Goal: Transaction & Acquisition: Purchase product/service

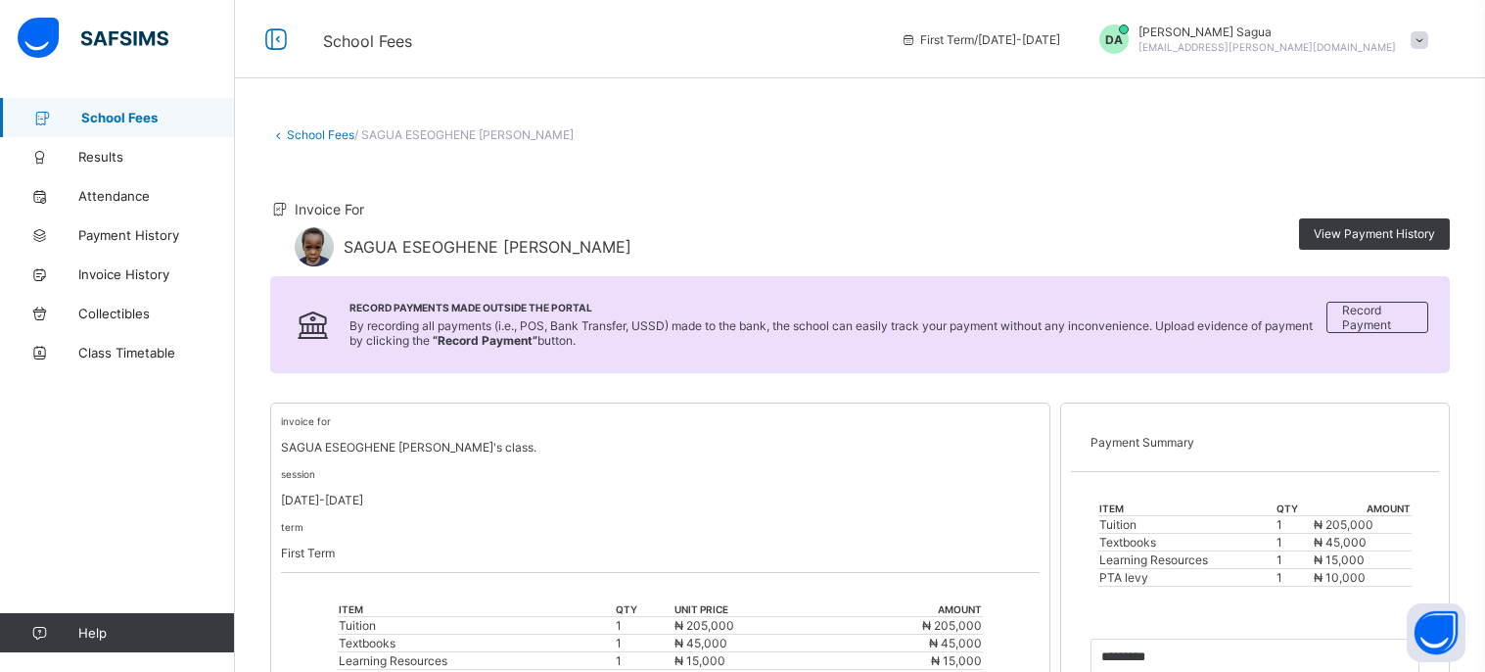
scroll to position [443, 0]
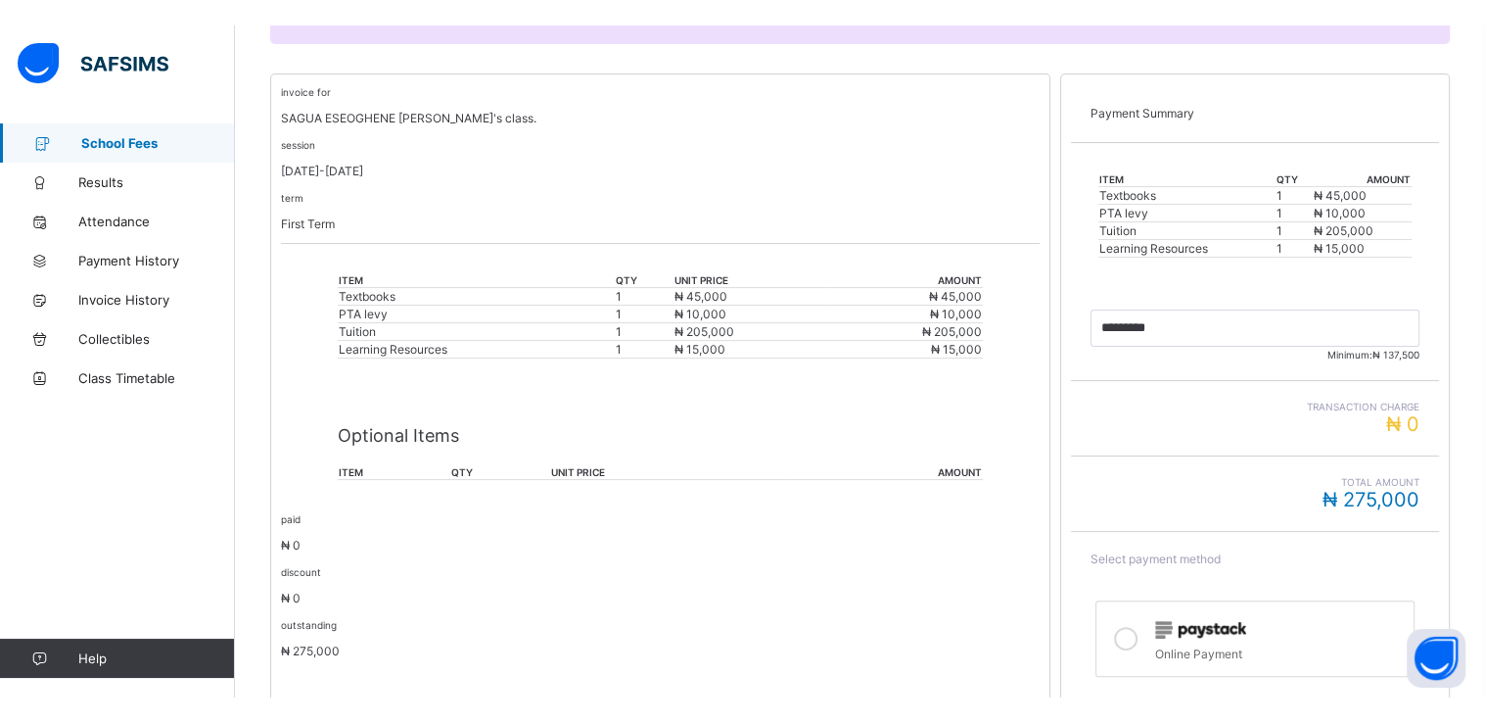
scroll to position [374, 0]
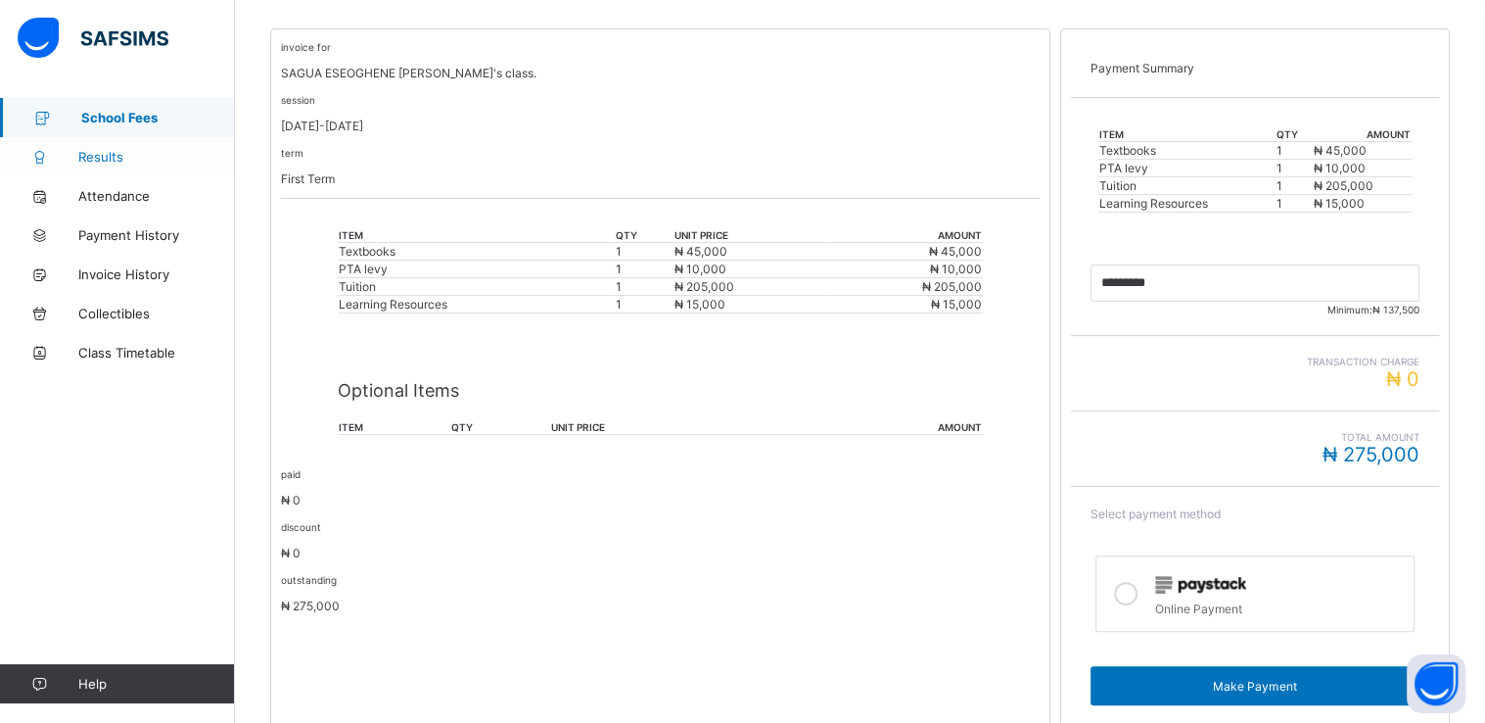
click at [135, 156] on span "Results" at bounding box center [156, 157] width 157 height 16
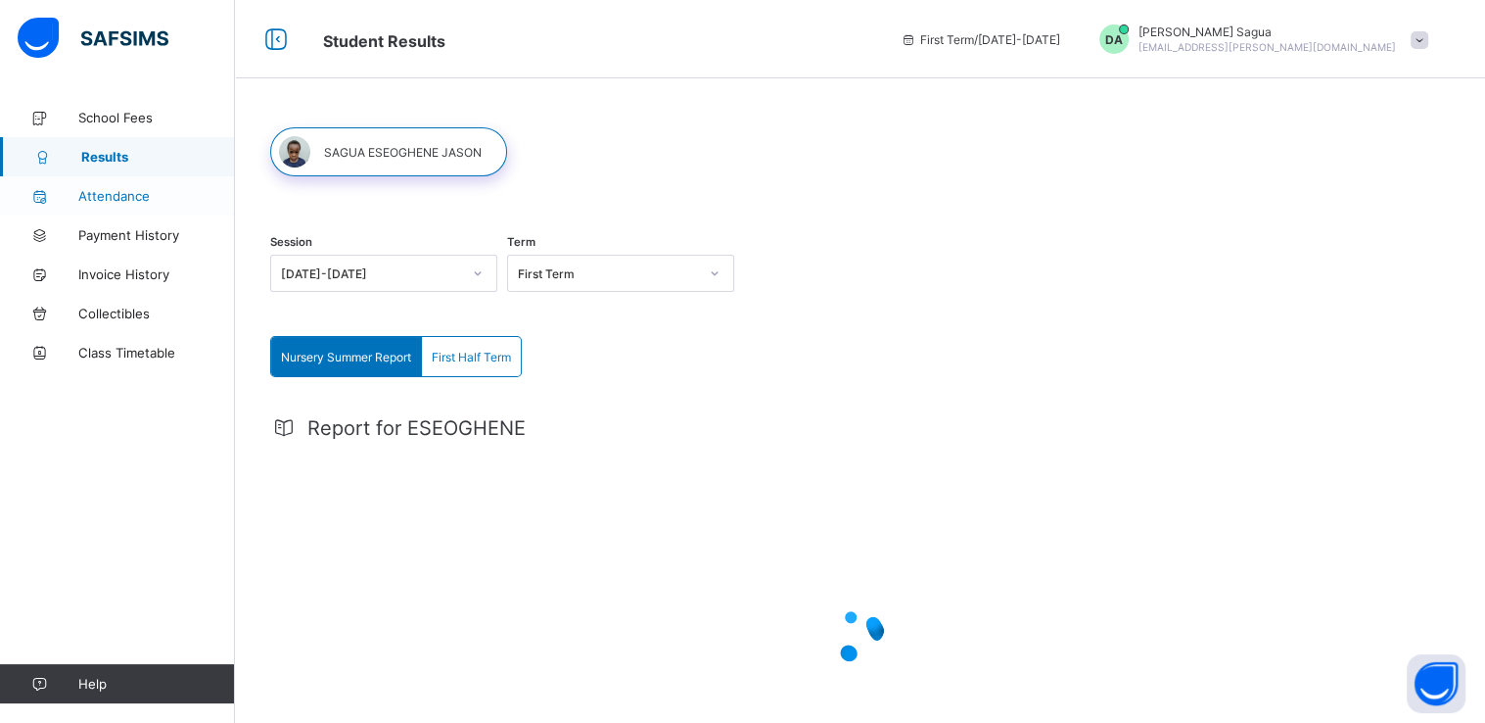
click at [121, 193] on span "Attendance" at bounding box center [156, 196] width 157 height 16
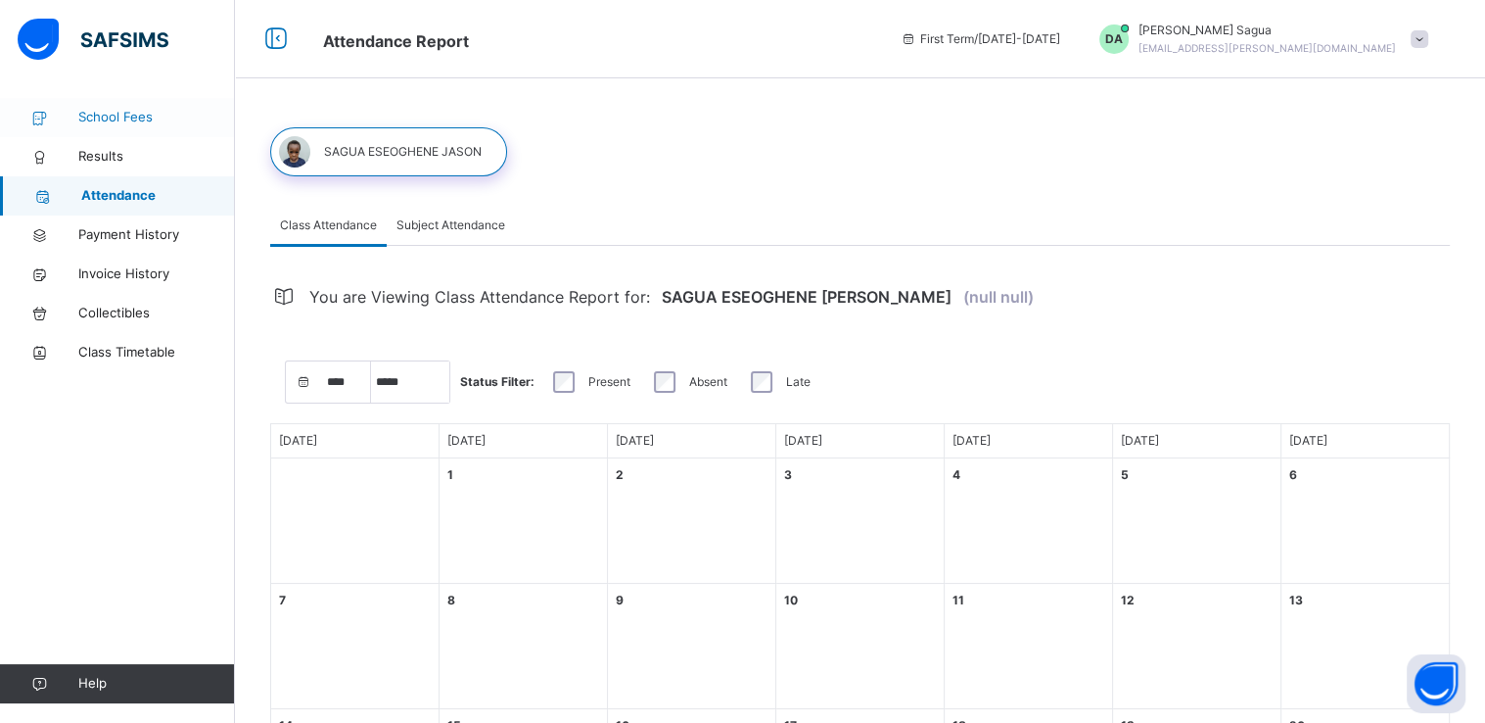
select select "****"
select select "*"
click at [126, 122] on span "School Fees" at bounding box center [156, 118] width 157 height 20
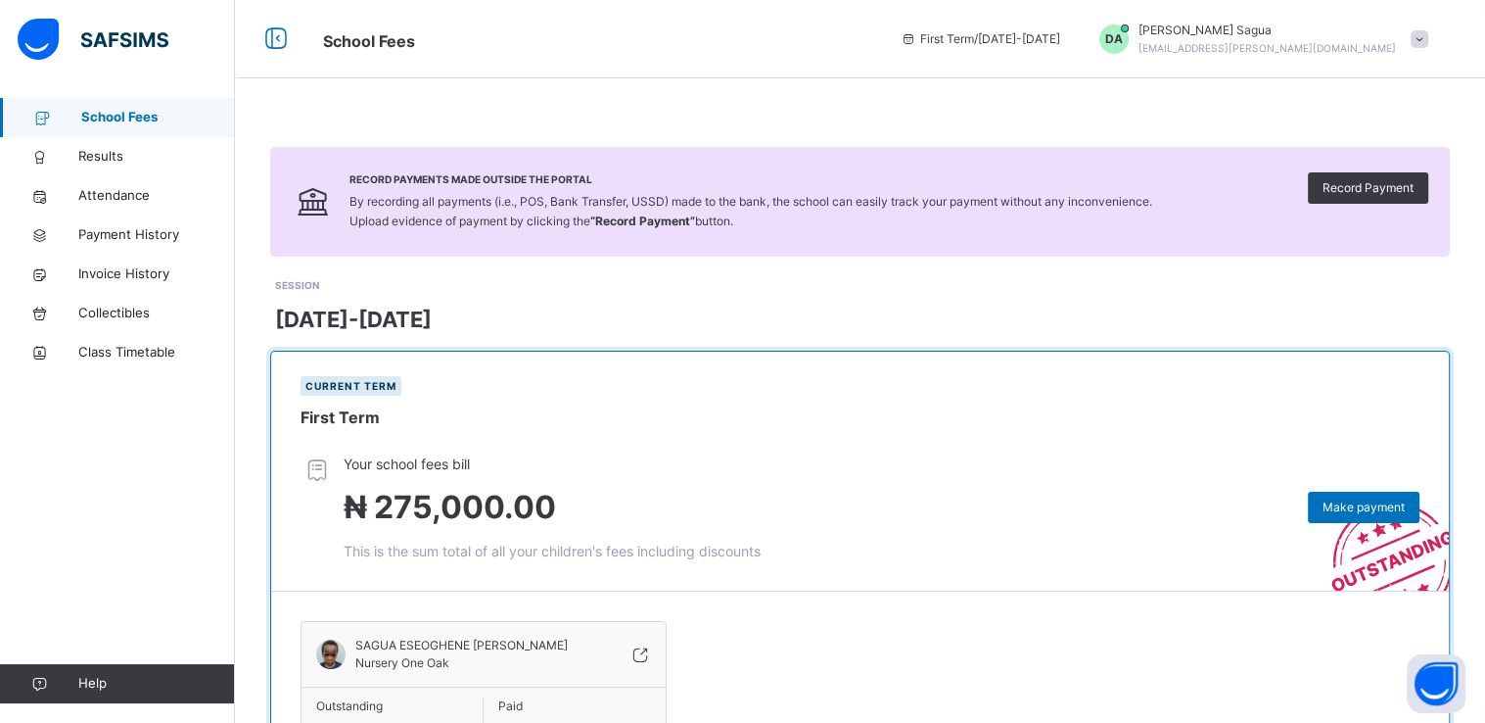
click at [893, 303] on div "SESSION [DATE]-[DATE]" at bounding box center [862, 306] width 1175 height 60
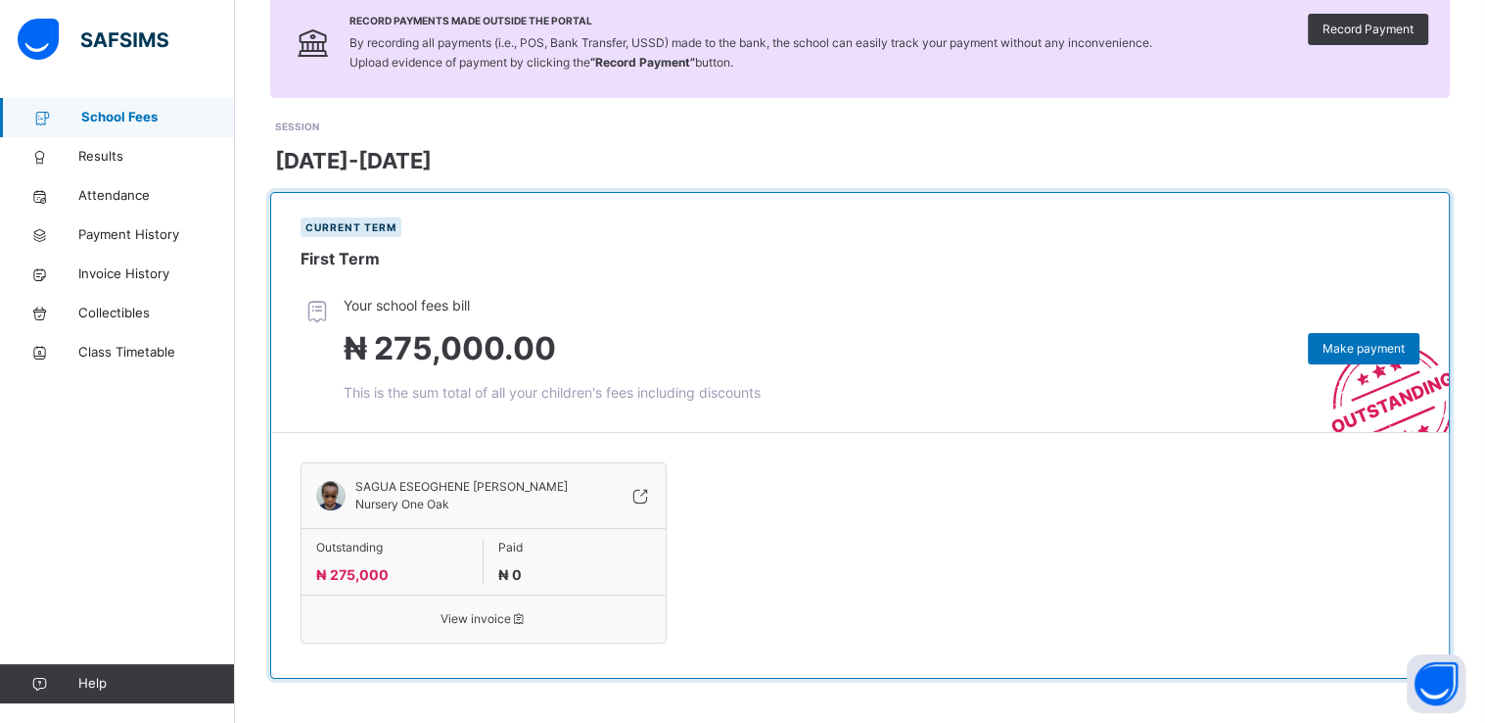
scroll to position [163, 0]
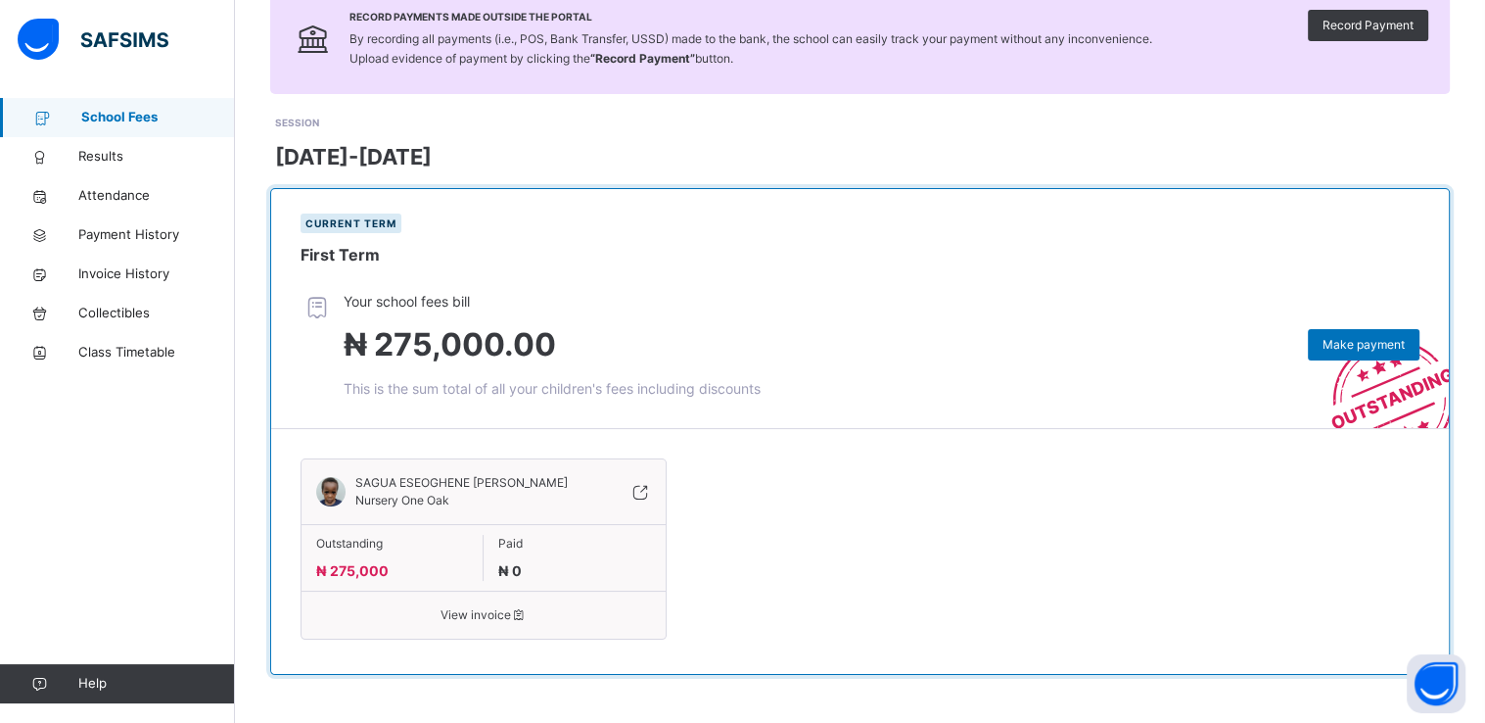
click at [483, 615] on span "View invoice" at bounding box center [483, 615] width 335 height 18
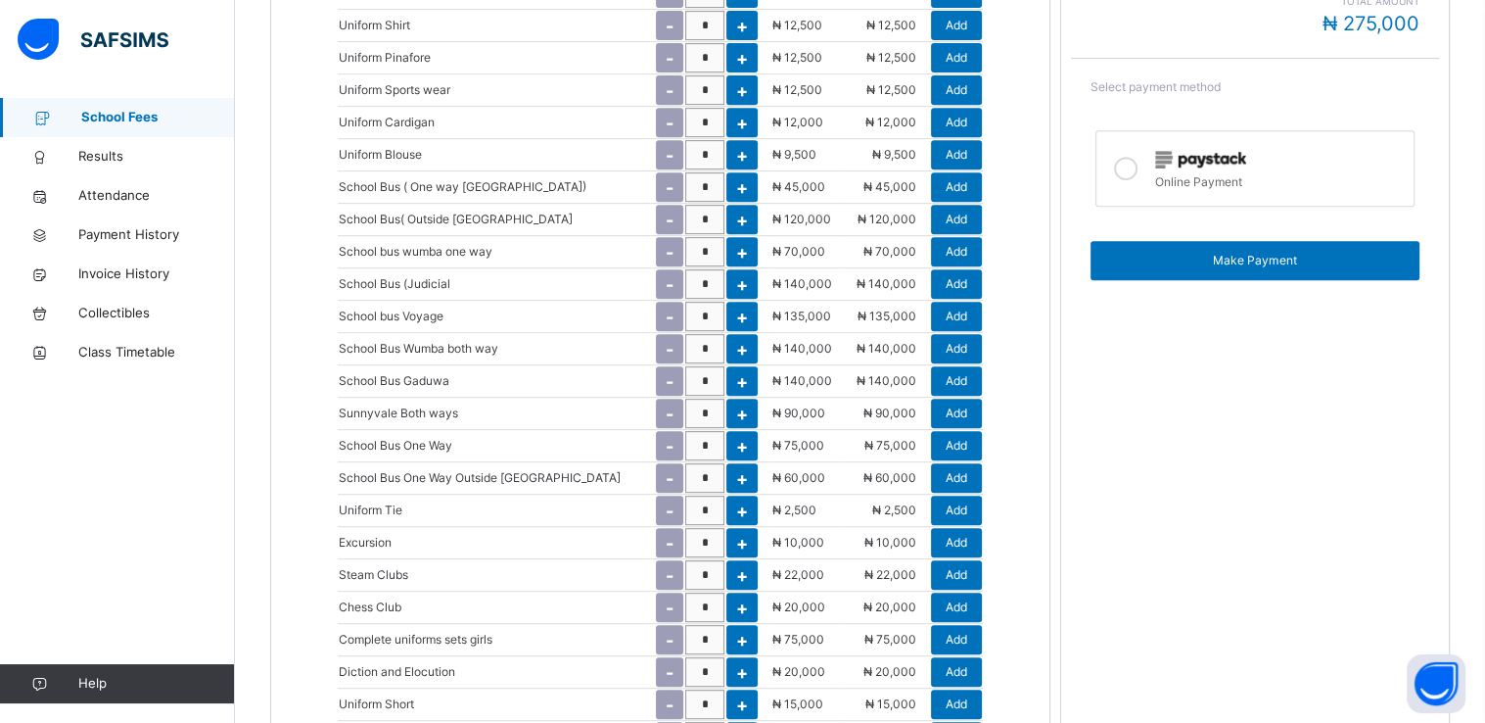
scroll to position [830, 0]
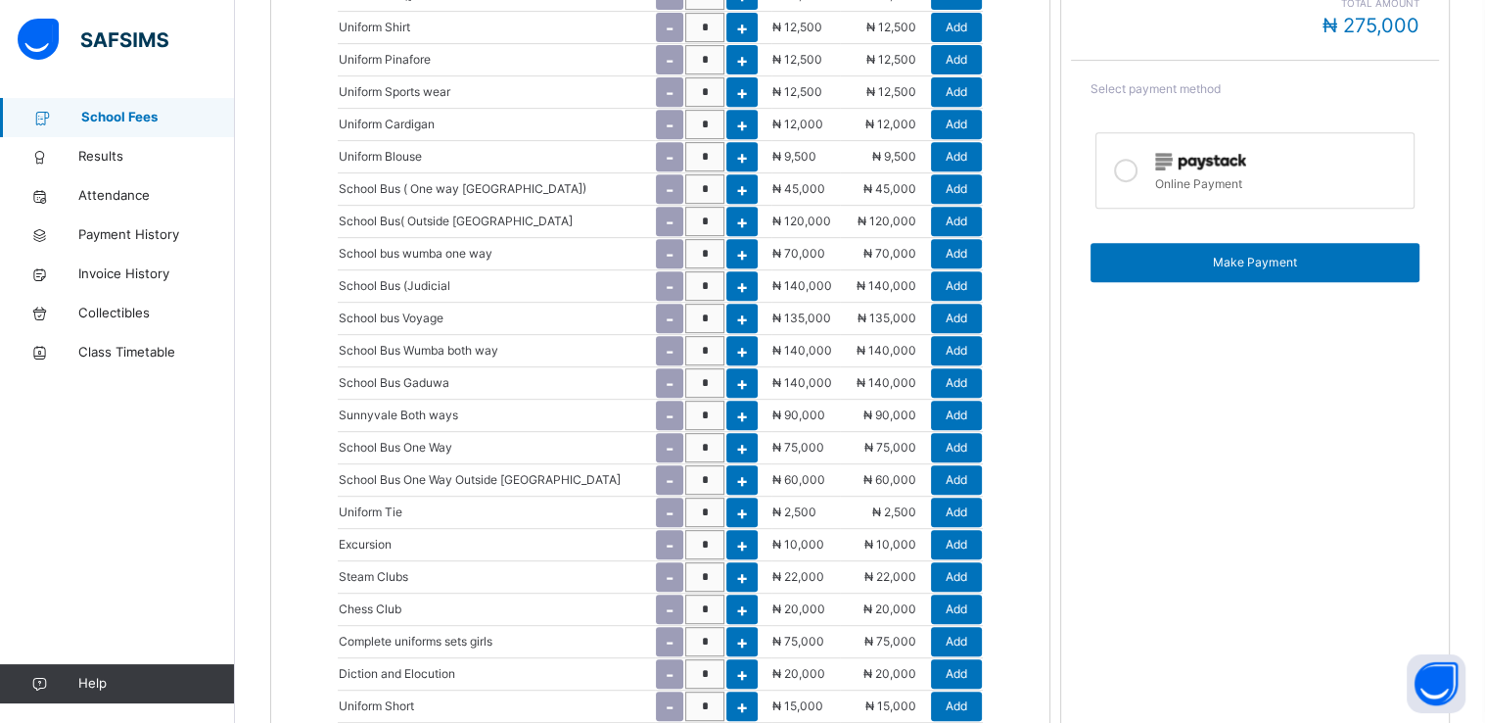
click at [259, 581] on div "School Fees / SAGUA ESEOGHENE [PERSON_NAME] For SAGUA ESEOGHENE [PERSON_NAME] V…" at bounding box center [860, 221] width 1250 height 1906
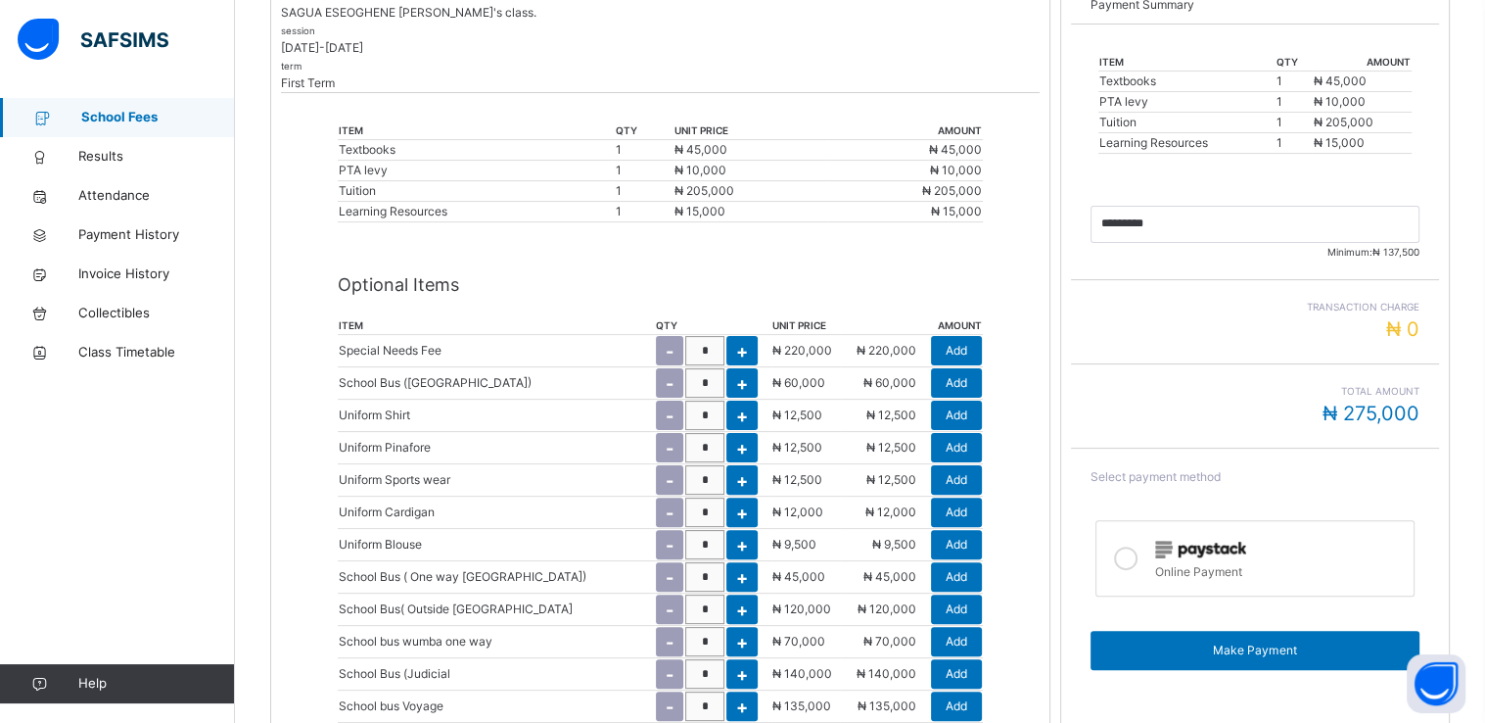
scroll to position [439, 0]
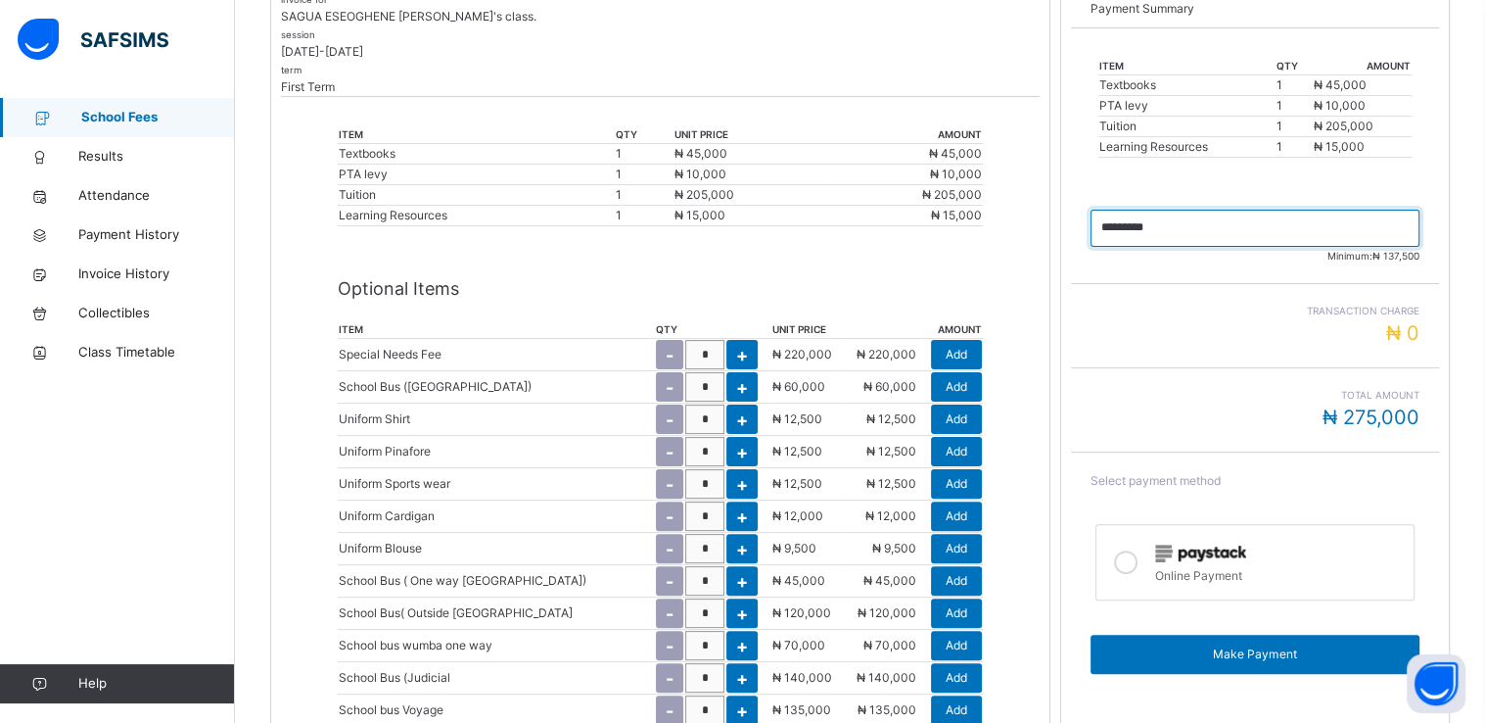
click at [1125, 221] on input "currency" at bounding box center [1255, 228] width 329 height 37
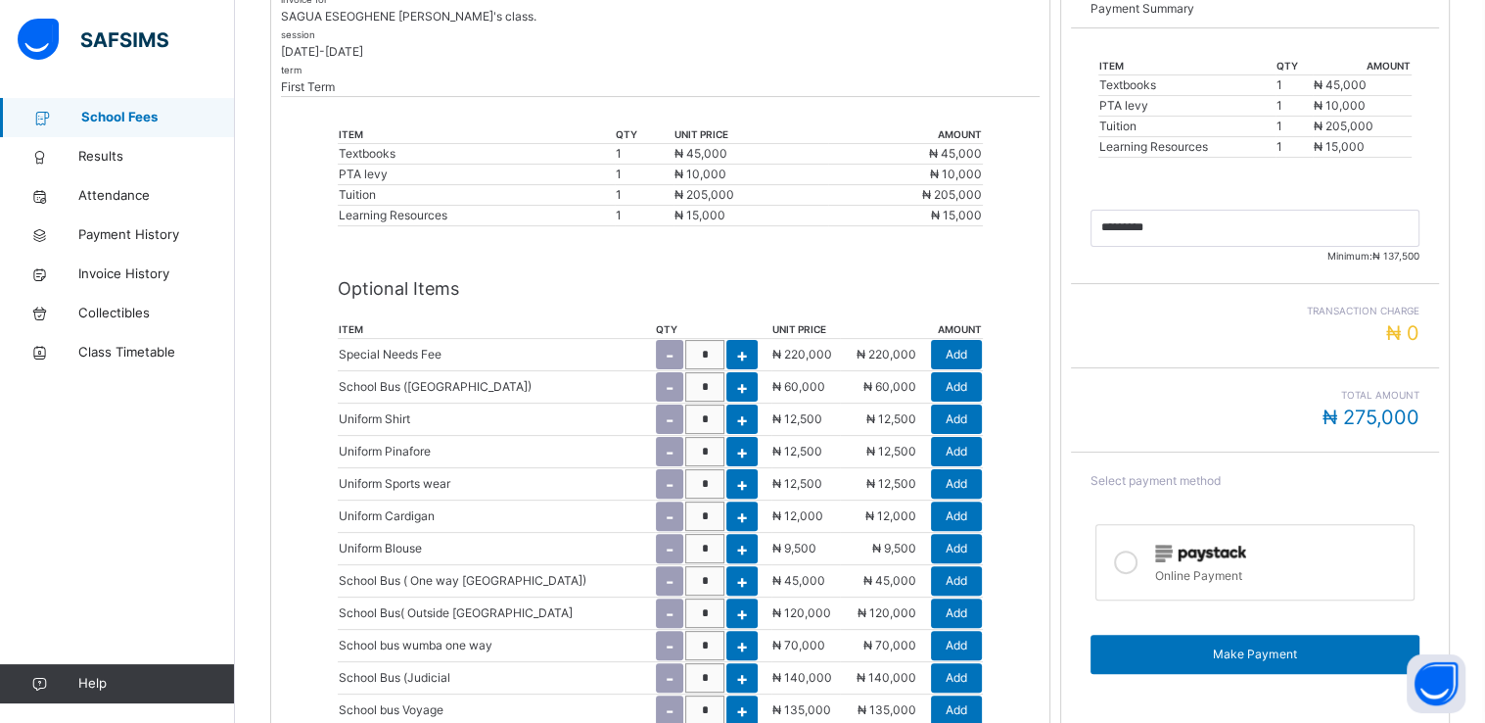
click at [982, 289] on p "Optional Items" at bounding box center [660, 288] width 644 height 26
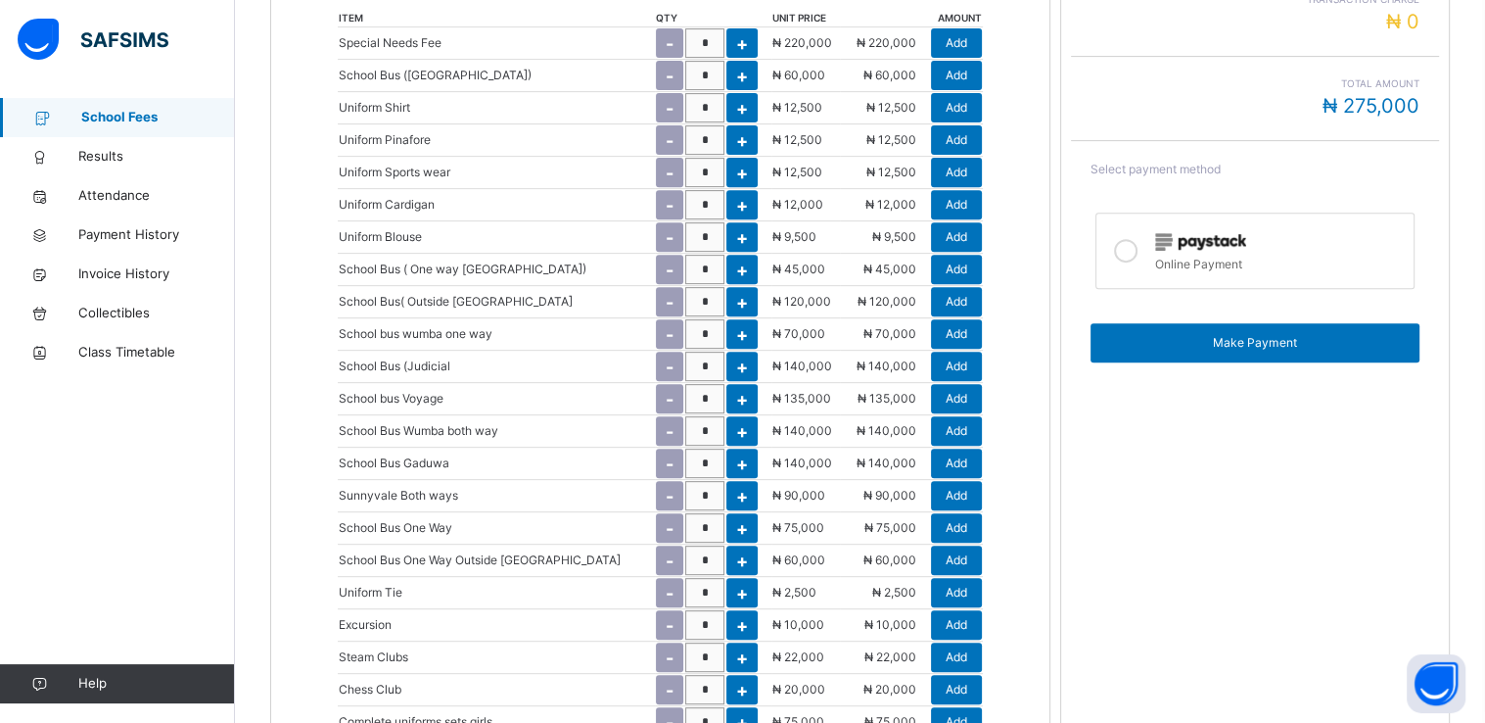
scroll to position [752, 0]
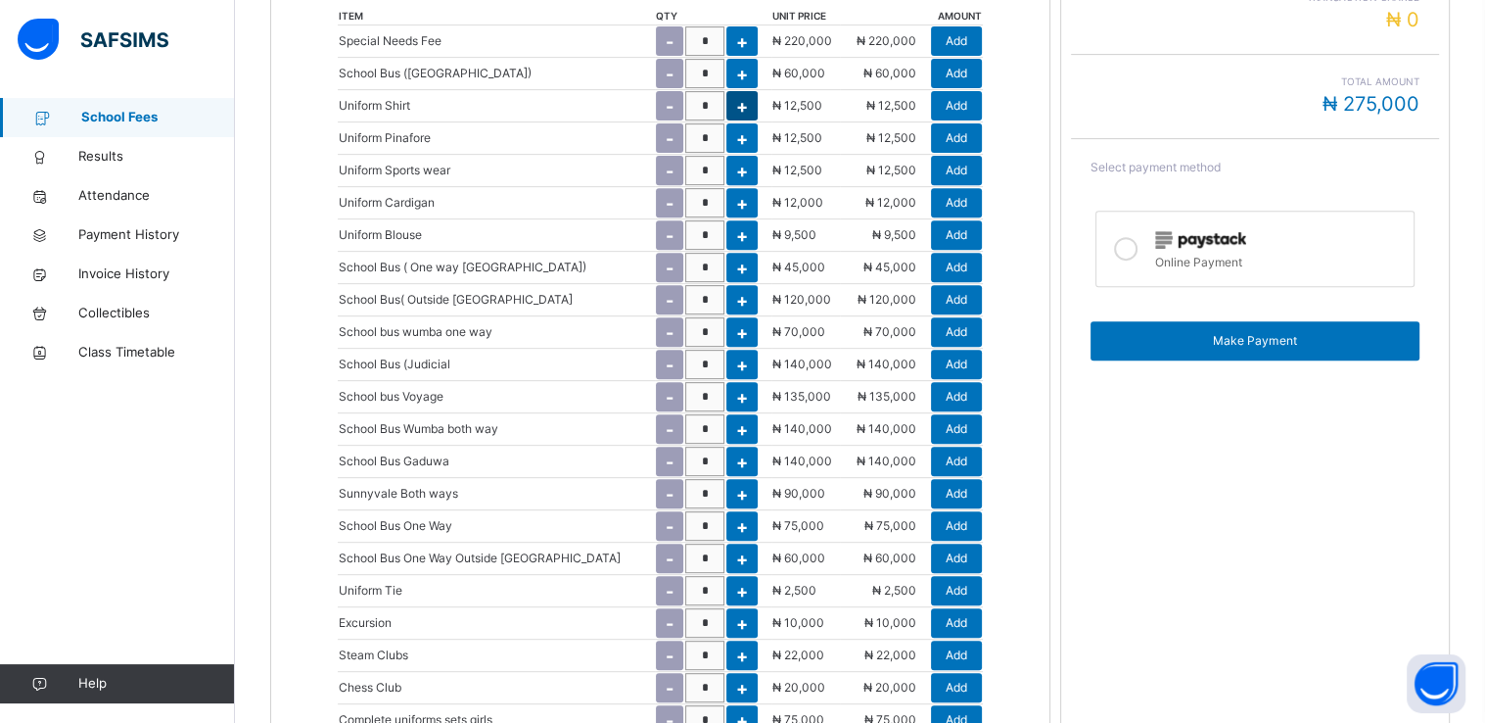
click at [736, 108] on span "+" at bounding box center [742, 106] width 12 height 26
type input "*"
click at [952, 98] on div "Add" at bounding box center [956, 105] width 51 height 29
type input "*********"
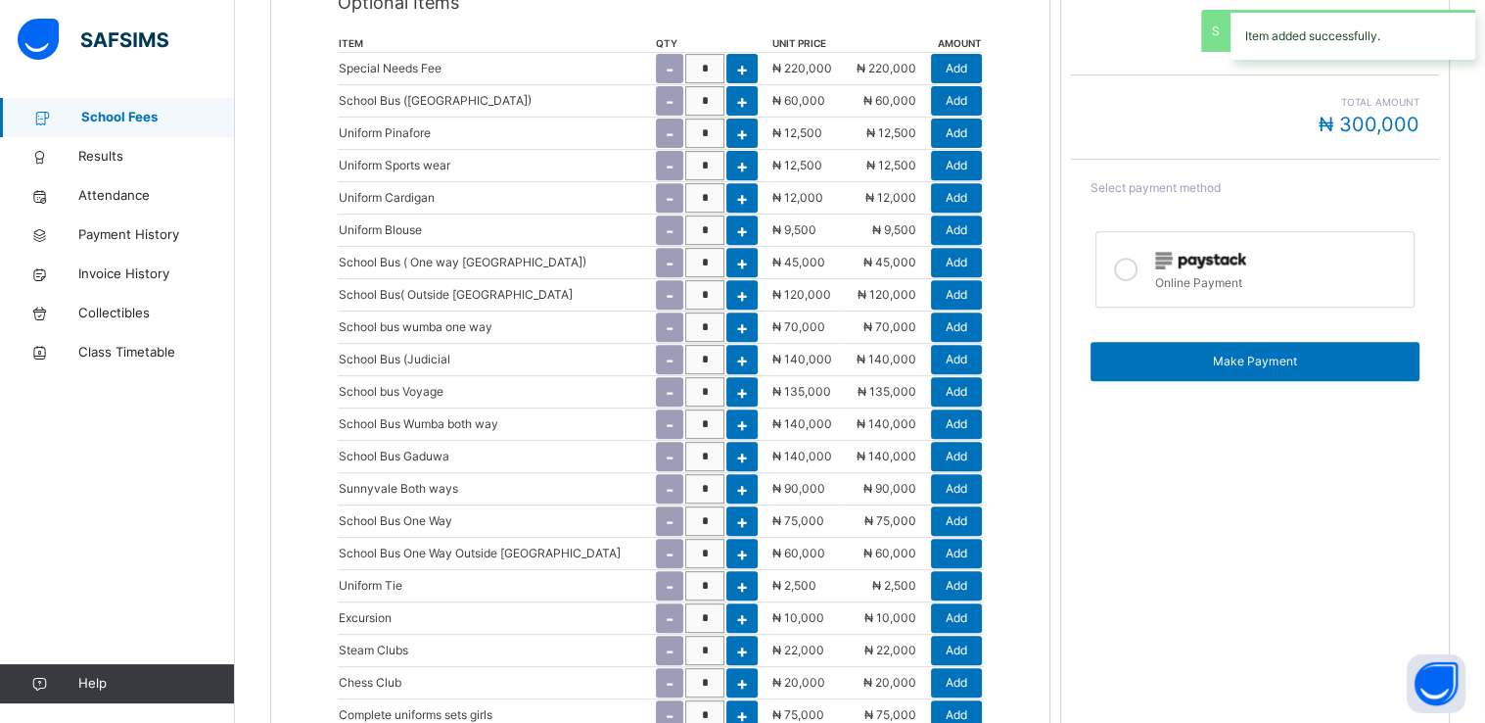
scroll to position [778, 0]
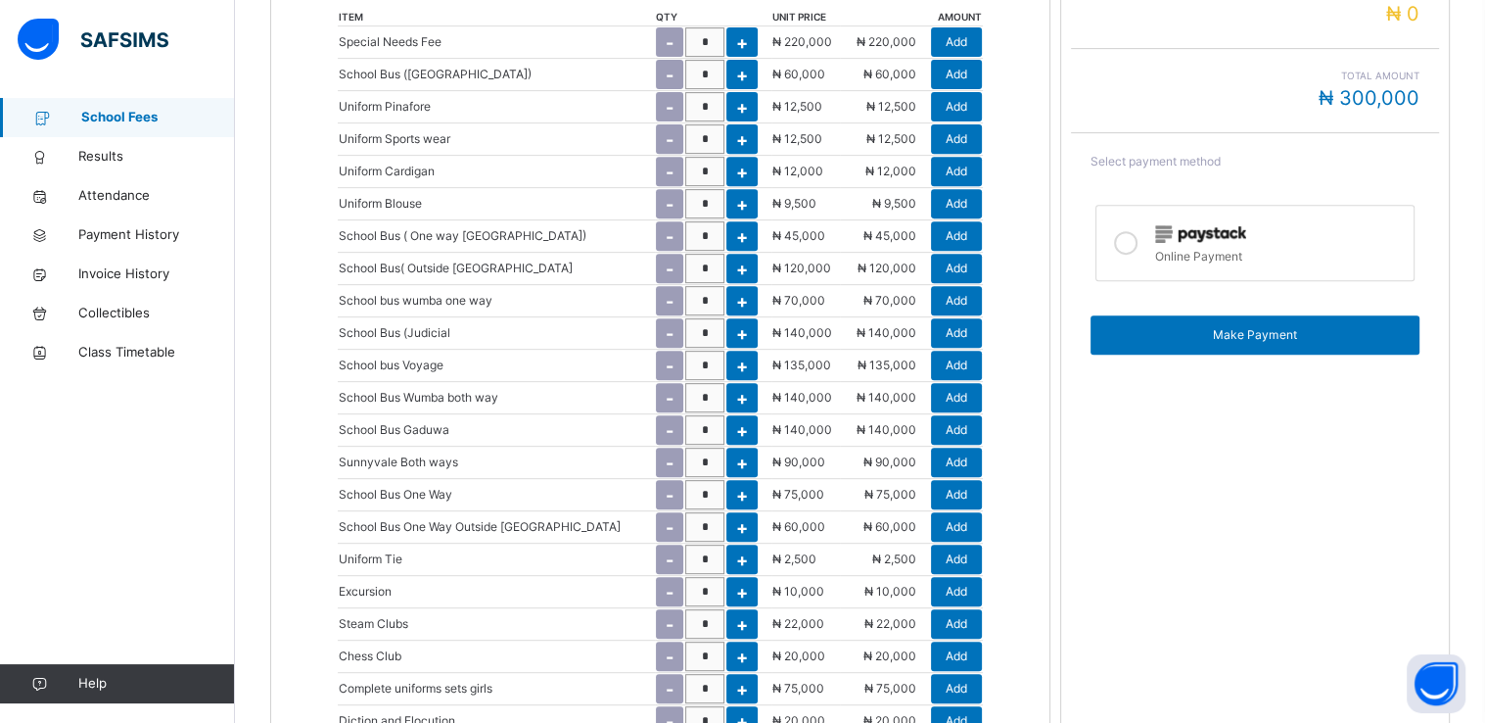
click at [1029, 128] on div "invoice for SAGUA ESEOGHENE [PERSON_NAME]'s class. session [DATE]-[DATE] term F…" at bounding box center [660, 401] width 780 height 1522
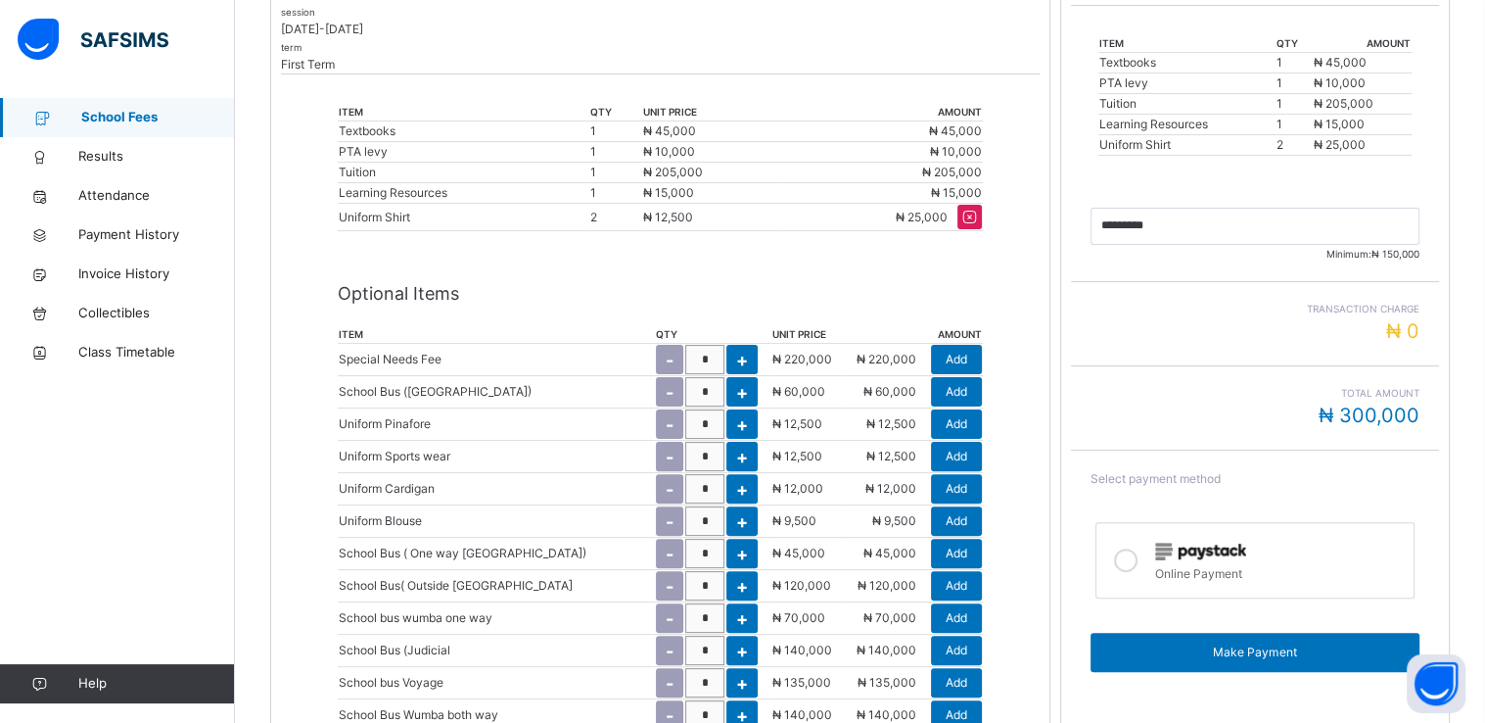
scroll to position [465, 0]
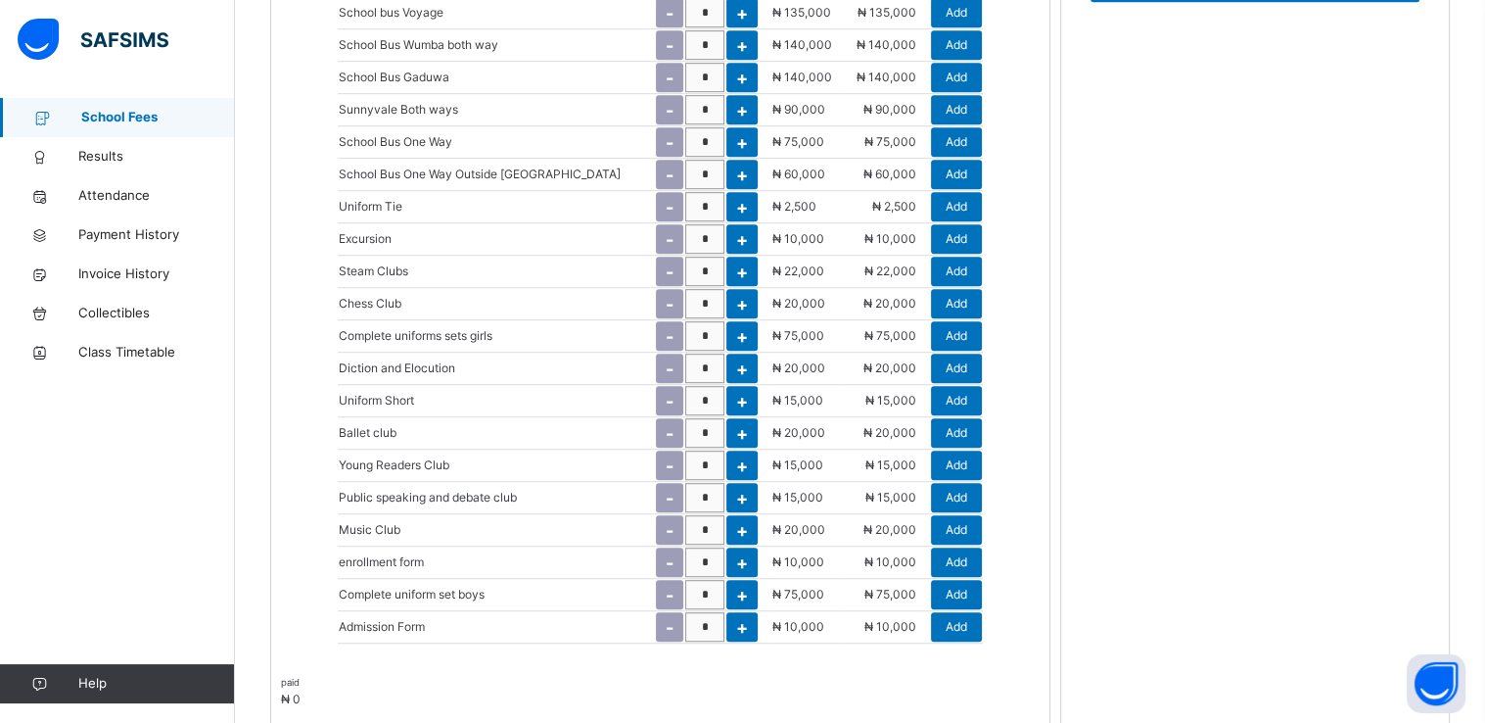
scroll to position [1170, 0]
